Goal: Task Accomplishment & Management: Complete application form

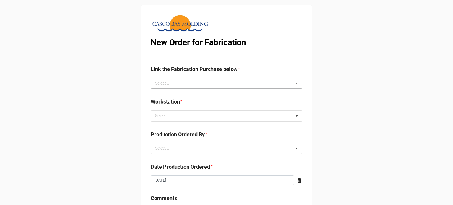
click at [181, 82] on div "Select ... No results found." at bounding box center [227, 83] width 152 height 11
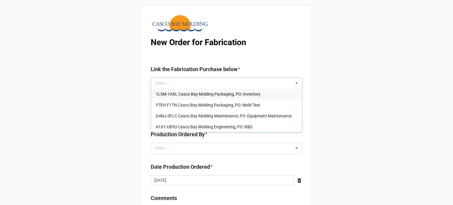
click at [180, 95] on span "1LSM-1AXL Casco Bay Molding Packaging, PO: Inventory" at bounding box center [208, 94] width 105 height 5
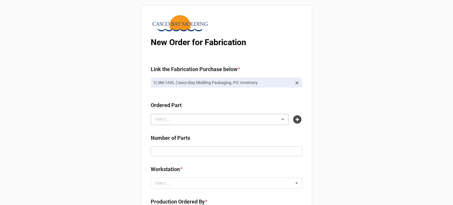
click at [193, 122] on div "Select ... No results found." at bounding box center [220, 119] width 138 height 11
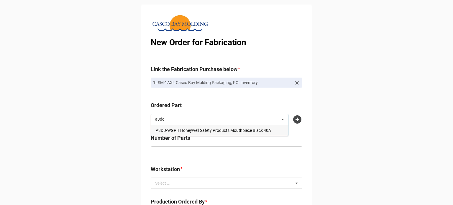
type input "a3dd"
click at [185, 130] on span "A3DD-WGPH Honeywell Safety Products Mouthpiece Black 40A" at bounding box center [213, 130] width 115 height 5
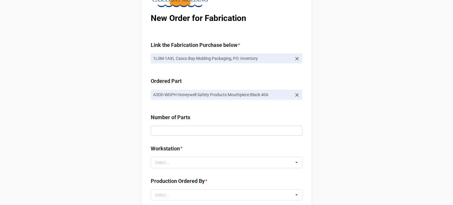
scroll to position [59, 0]
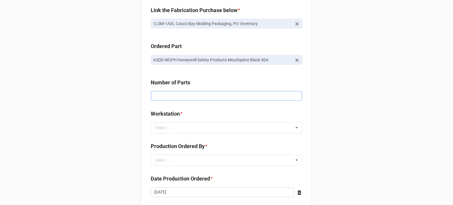
click at [162, 97] on input "text" at bounding box center [227, 96] width 152 height 10
click at [180, 96] on input "text" at bounding box center [227, 96] width 152 height 10
type input "15000"
click at [176, 132] on div "Select ... No results found." at bounding box center [227, 127] width 152 height 11
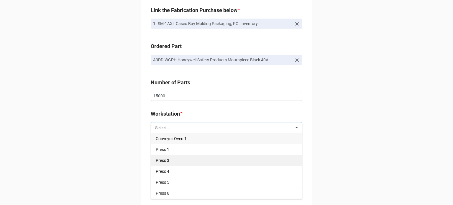
scroll to position [30, 0]
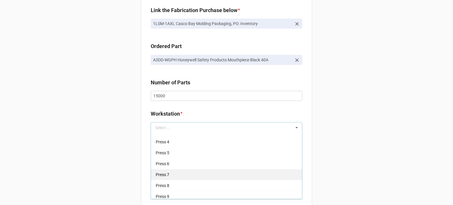
click at [177, 174] on div "Press 7" at bounding box center [226, 174] width 151 height 11
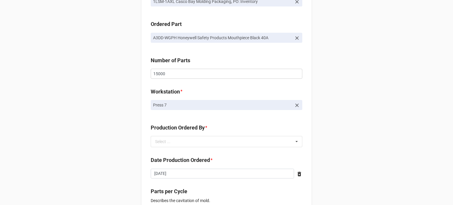
scroll to position [118, 0]
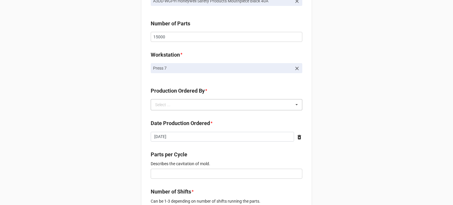
click at [154, 106] on div "Select ..." at bounding box center [166, 104] width 25 height 7
drag, startPoint x: 158, startPoint y: 113, endPoint x: 149, endPoint y: 114, distance: 9.8
click at [158, 113] on span "Brian James Wanders" at bounding box center [172, 115] width 32 height 5
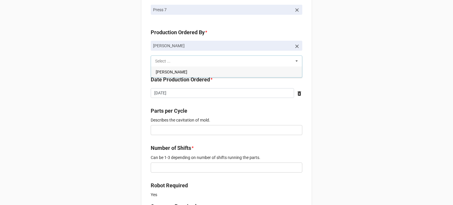
scroll to position [177, 0]
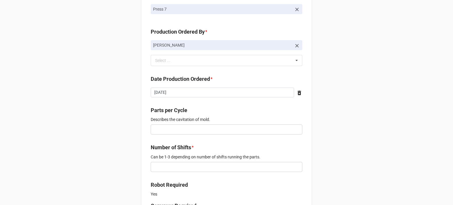
click at [130, 109] on div "New Order for Fabrication Link the Fabrication Purchase below * 1LSM-1AXL Casco…" at bounding box center [226, 199] width 453 height 753
click at [166, 130] on input "text" at bounding box center [227, 129] width 152 height 10
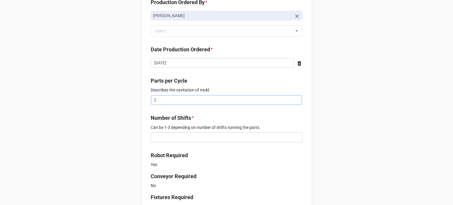
type input "2"
click at [171, 140] on input "text" at bounding box center [227, 137] width 152 height 10
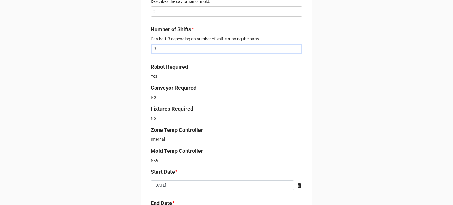
scroll to position [354, 0]
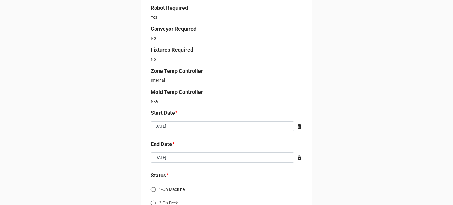
type input "3"
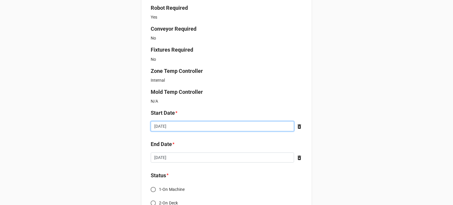
click at [197, 128] on input "[DATE]" at bounding box center [222, 126] width 143 height 10
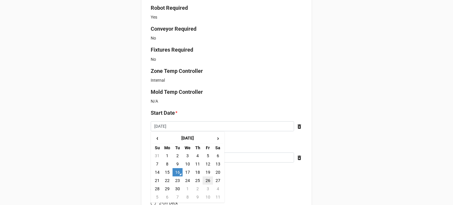
click at [203, 181] on td "26" at bounding box center [208, 180] width 10 height 8
type input "2025-09-26"
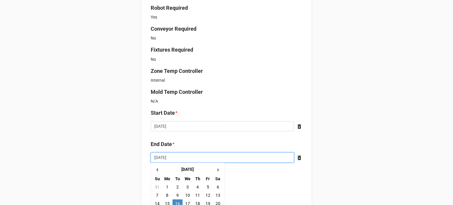
click at [197, 157] on input "[DATE]" at bounding box center [222, 158] width 143 height 10
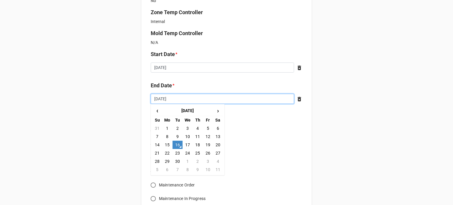
scroll to position [413, 0]
click at [177, 167] on td "7" at bounding box center [178, 169] width 10 height 8
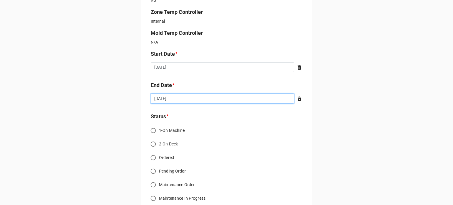
click at [189, 101] on input "2025-10-07" at bounding box center [222, 99] width 143 height 10
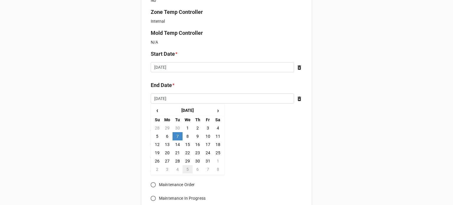
click at [183, 168] on td "5" at bounding box center [188, 169] width 10 height 8
type input "2025-11-05"
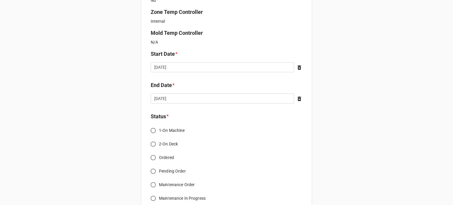
click at [150, 156] on input "Ordered" at bounding box center [154, 158] width 12 height 12
radio input "true"
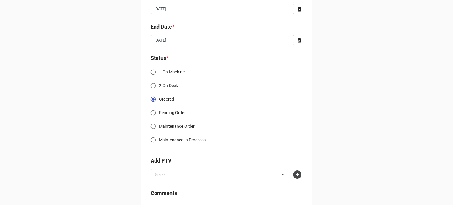
scroll to position [502, 0]
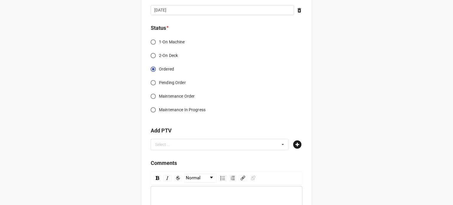
click at [298, 144] on icon at bounding box center [297, 144] width 8 height 8
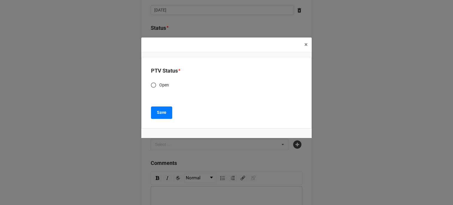
click at [167, 86] on span "Open" at bounding box center [164, 85] width 10 height 6
click at [159, 86] on input "Open" at bounding box center [154, 85] width 12 height 12
radio input "true"
click at [168, 114] on button "Save" at bounding box center [161, 113] width 21 height 12
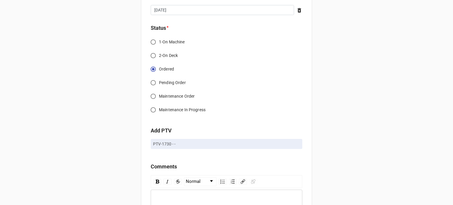
scroll to position [551, 0]
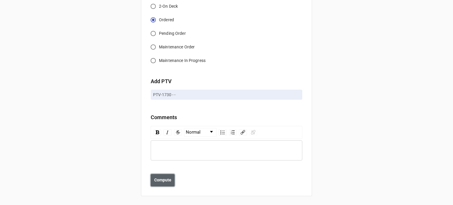
click at [154, 179] on b "Compute" at bounding box center [162, 180] width 17 height 6
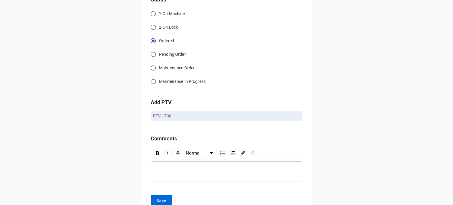
scroll to position [572, 0]
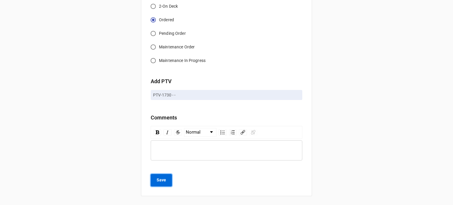
click at [158, 181] on b "Save" at bounding box center [161, 180] width 9 height 6
